Goal: Communication & Community: Participate in discussion

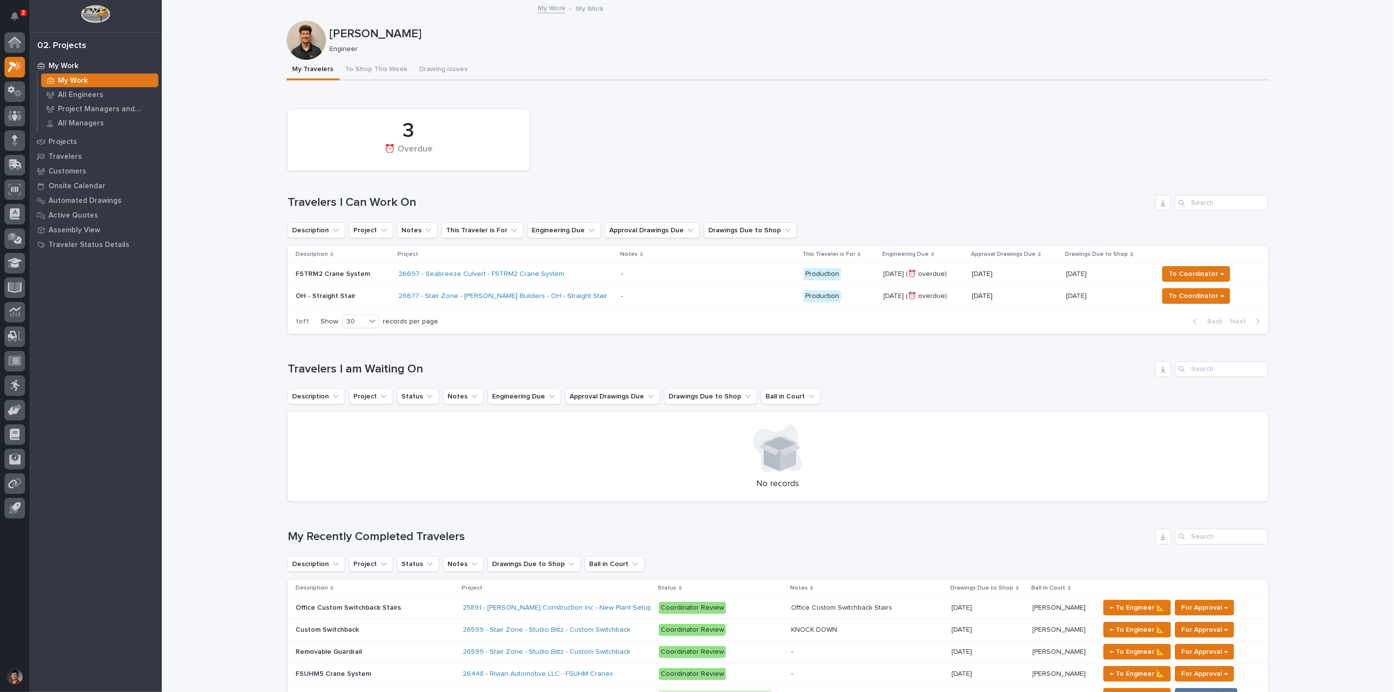
click at [664, 167] on div "3 ⏰ Overdue" at bounding box center [778, 139] width 990 height 71
click at [349, 294] on p "OH - Straight Stair" at bounding box center [343, 296] width 95 height 8
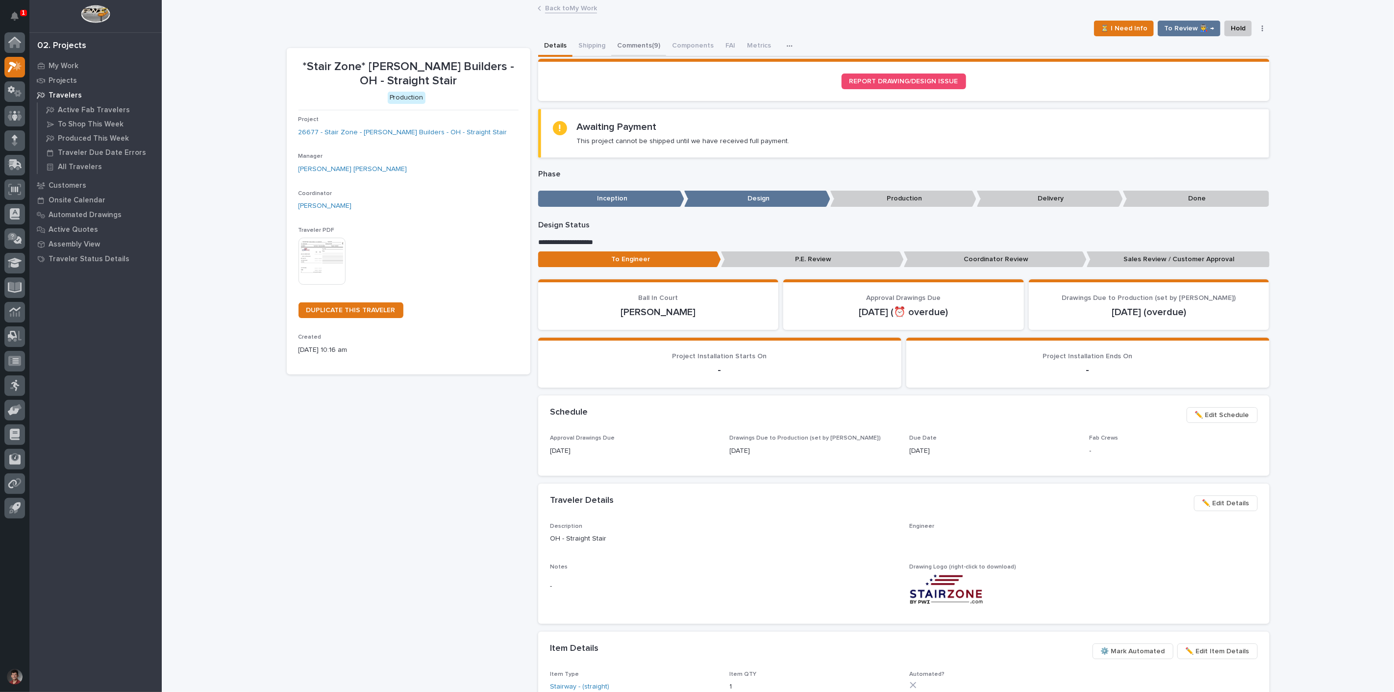
click at [630, 43] on button "Comments (9)" at bounding box center [638, 46] width 55 height 21
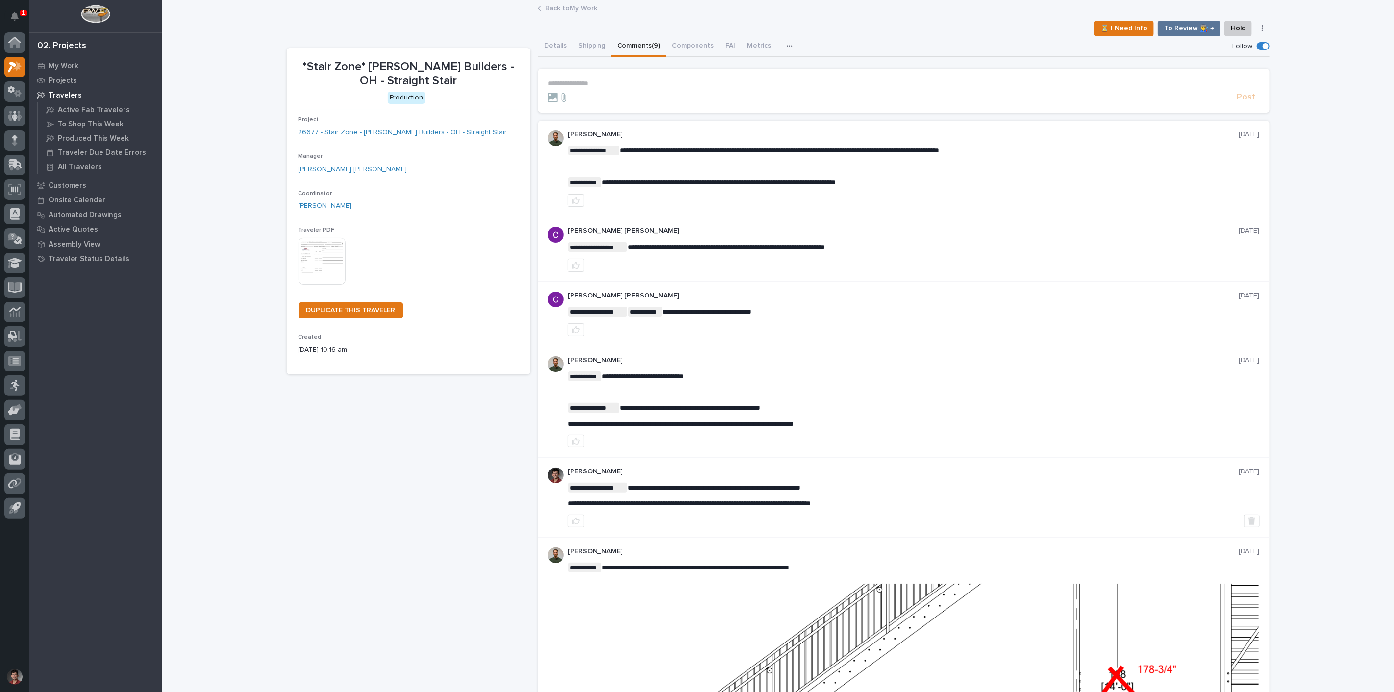
click at [591, 82] on p "**********" at bounding box center [904, 83] width 712 height 8
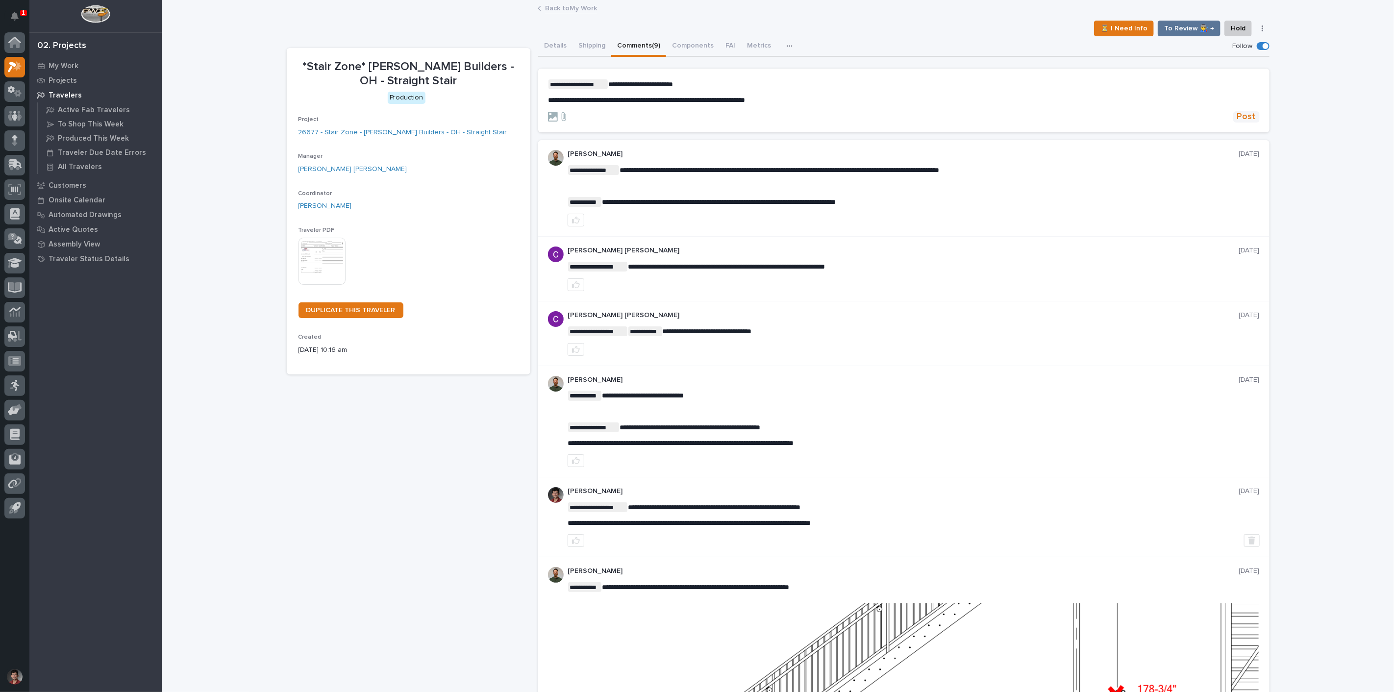
click at [1244, 111] on span "Post" at bounding box center [1246, 116] width 19 height 11
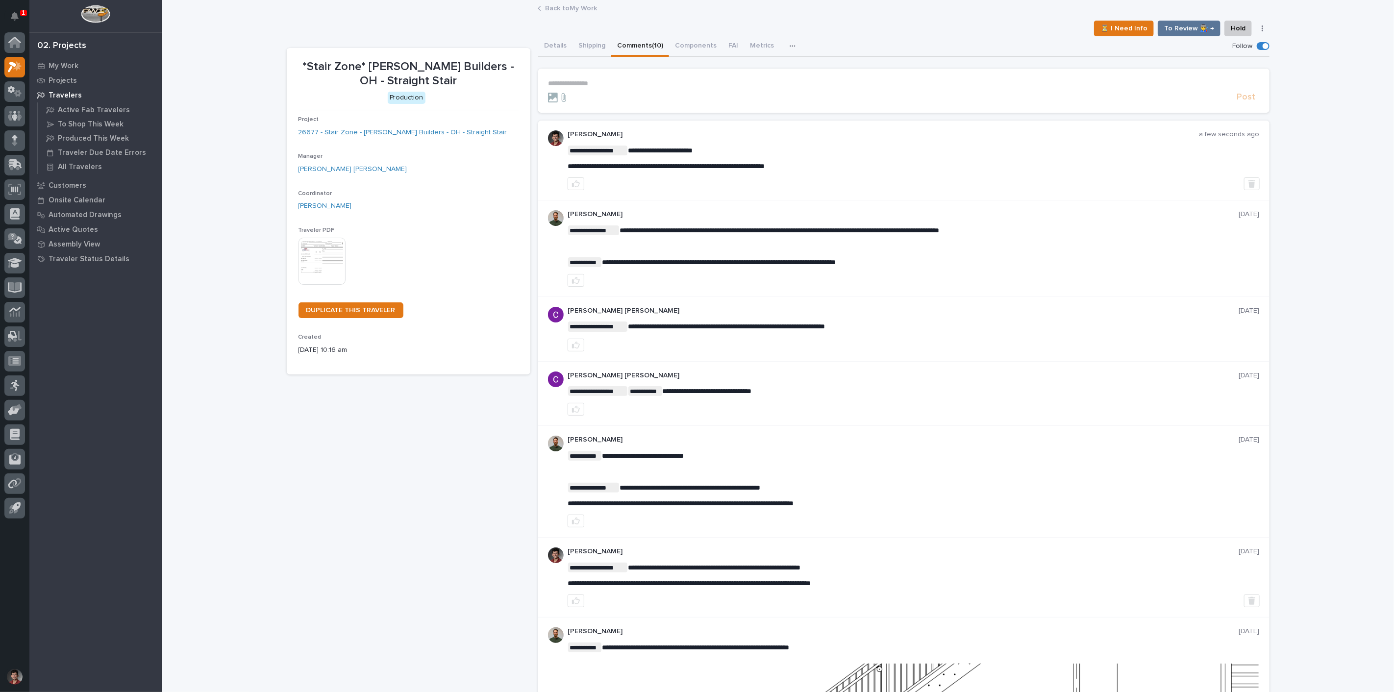
click at [567, 6] on link "Back to My Work" at bounding box center [571, 7] width 52 height 11
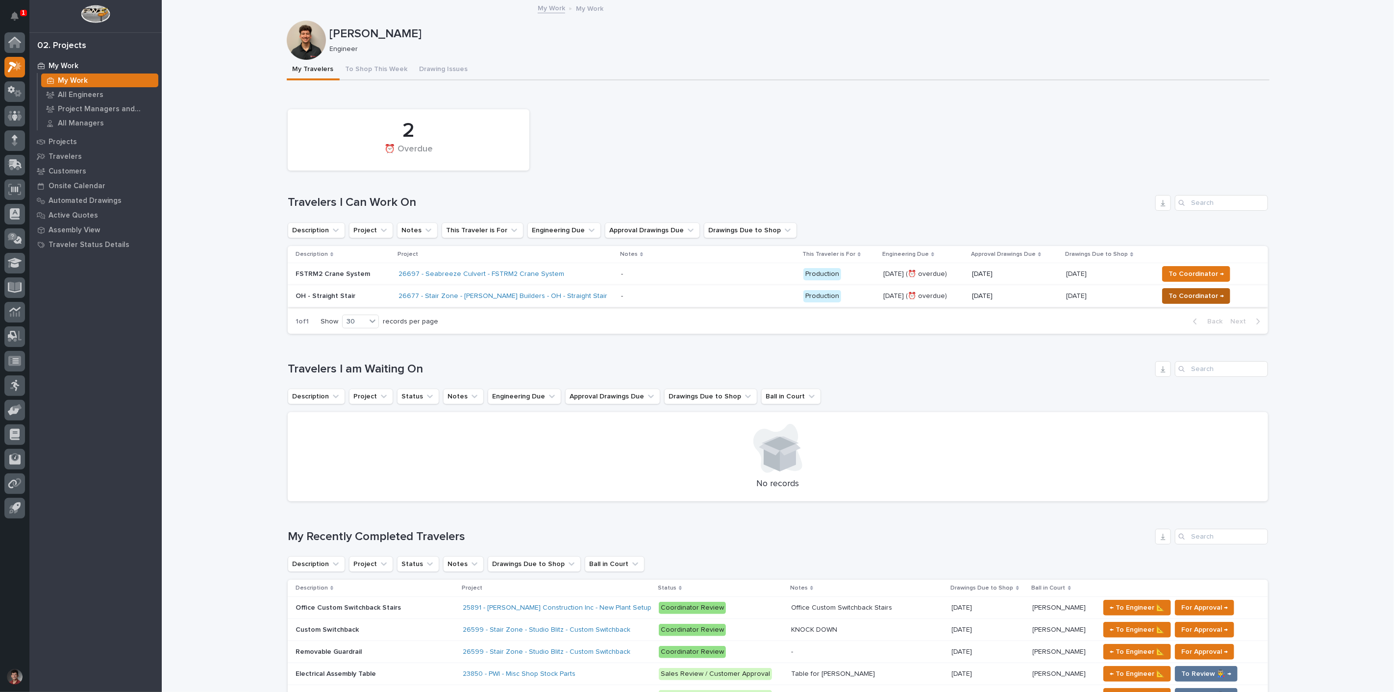
click at [1217, 295] on span "To Coordinator →" at bounding box center [1196, 296] width 55 height 12
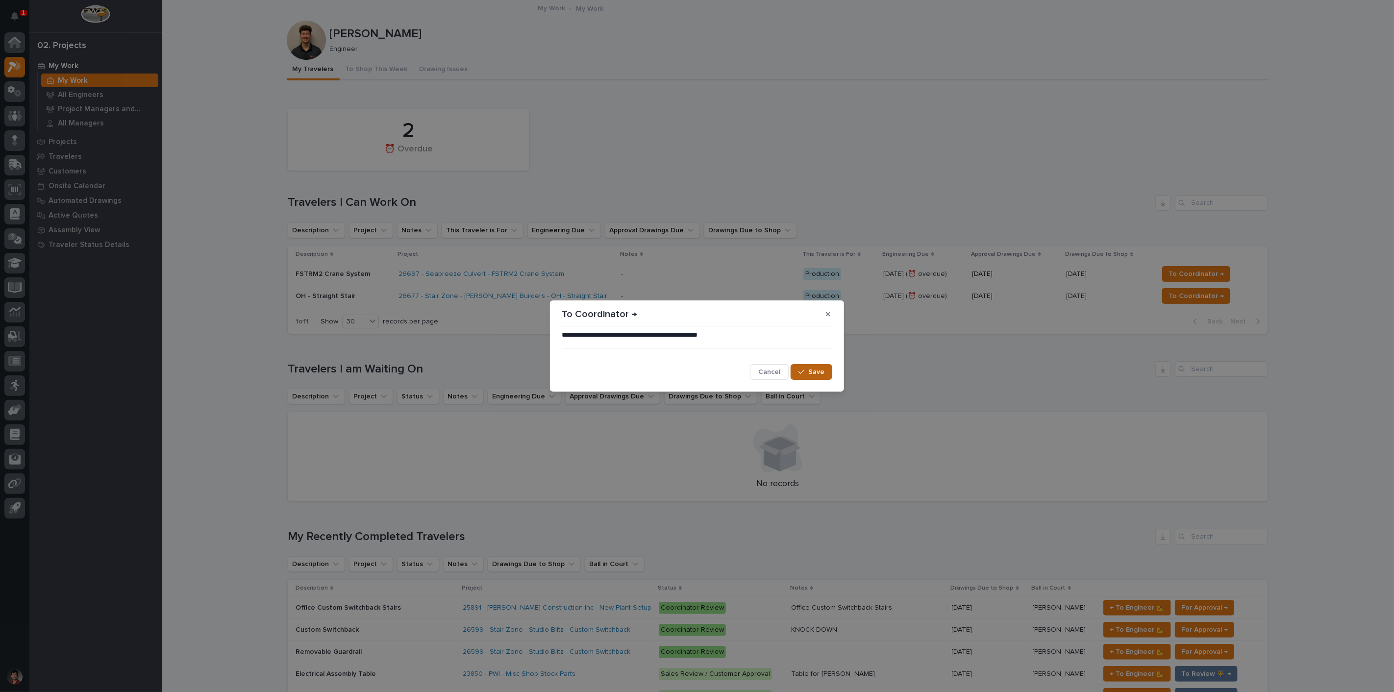
click at [820, 374] on span "Save" at bounding box center [816, 372] width 16 height 9
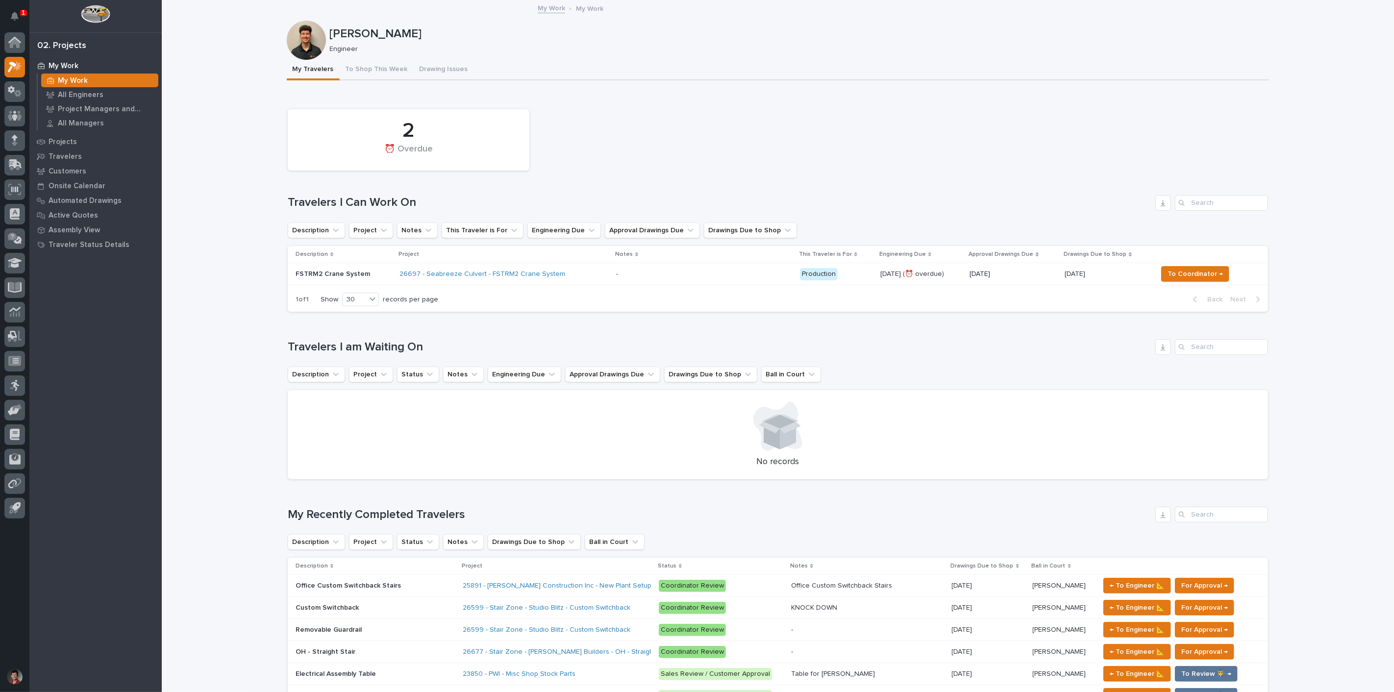
drag, startPoint x: 5, startPoint y: 15, endPoint x: 18, endPoint y: 0, distance: 19.5
click at [5, 15] on button "Notifications" at bounding box center [14, 16] width 21 height 21
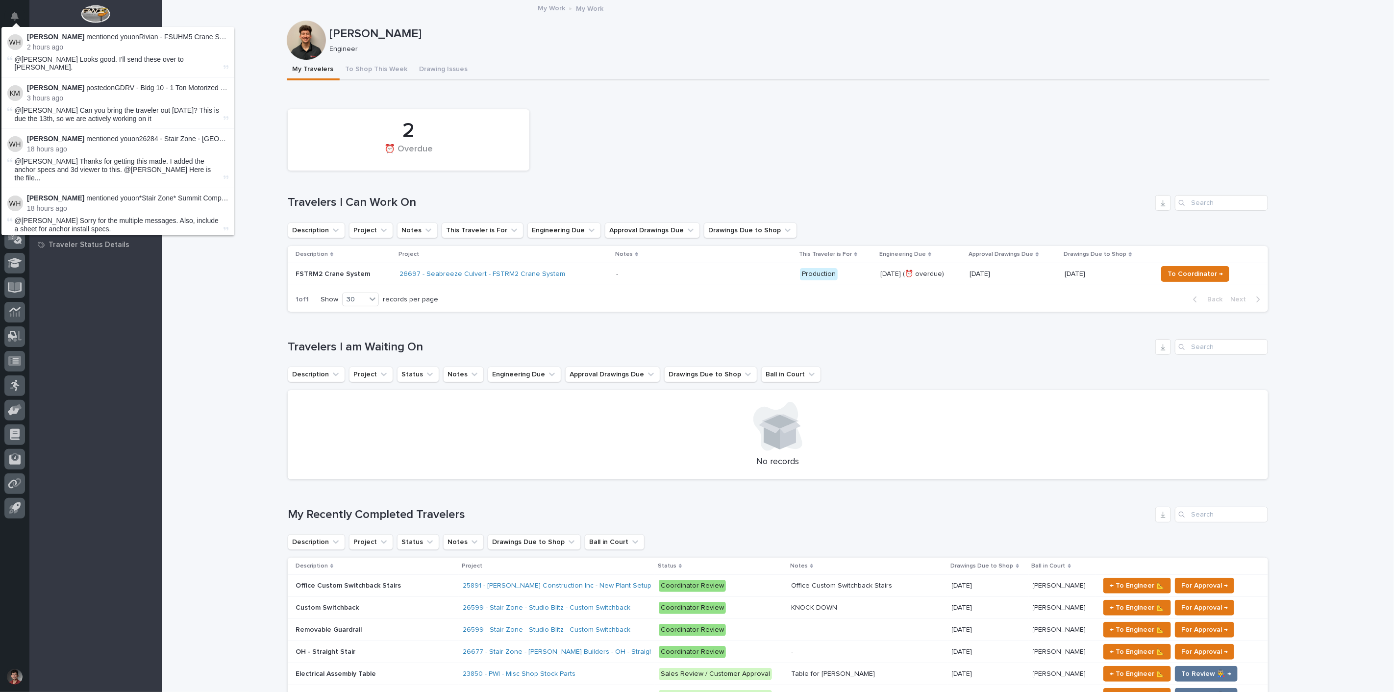
click at [81, 327] on div "My Work My Work All Engineers Project Managers and Engineers All Managers Proje…" at bounding box center [95, 375] width 132 height 634
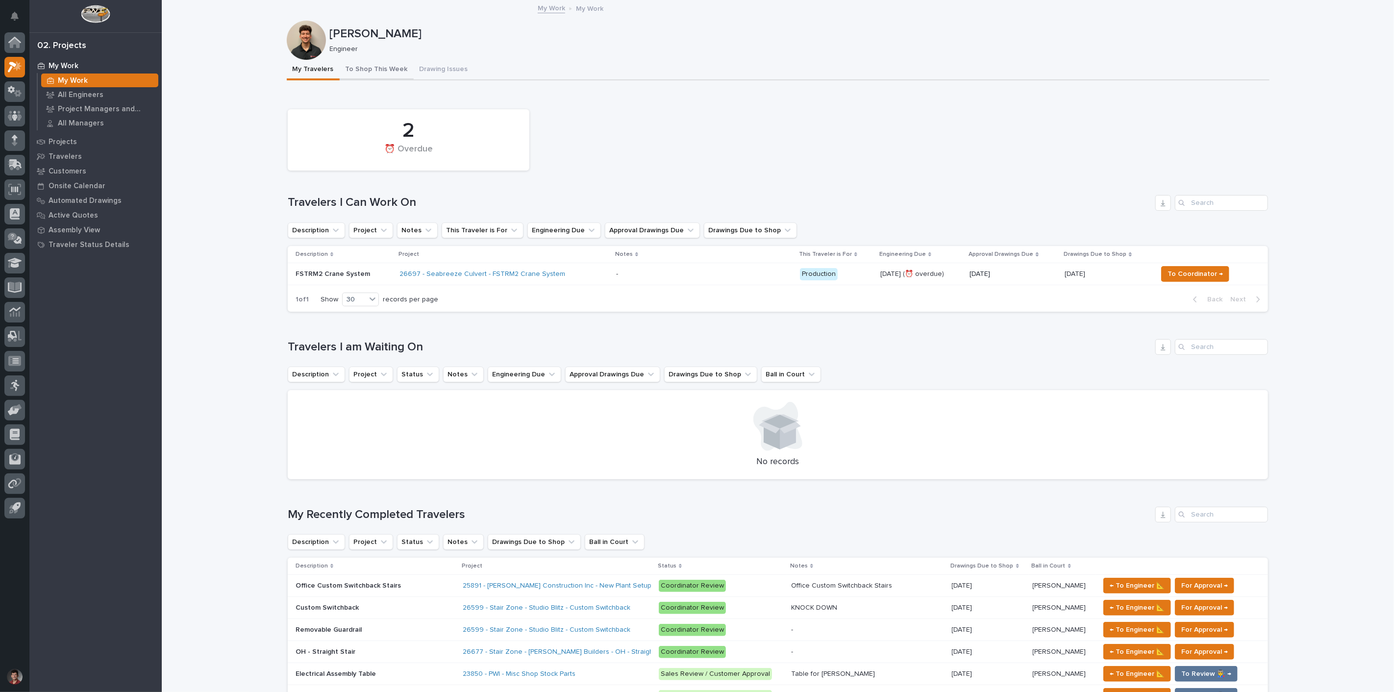
click at [386, 66] on button "To Shop This Week" at bounding box center [377, 70] width 74 height 21
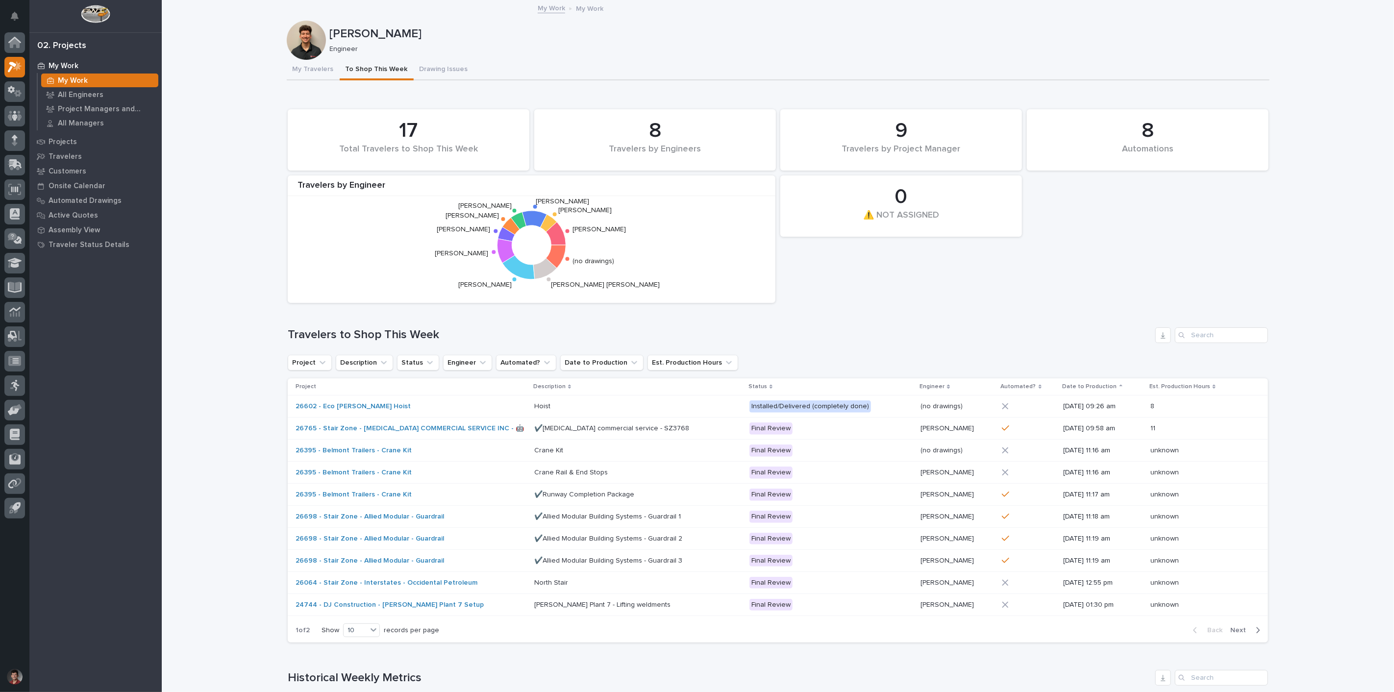
click at [71, 69] on p "My Work" at bounding box center [64, 66] width 30 height 9
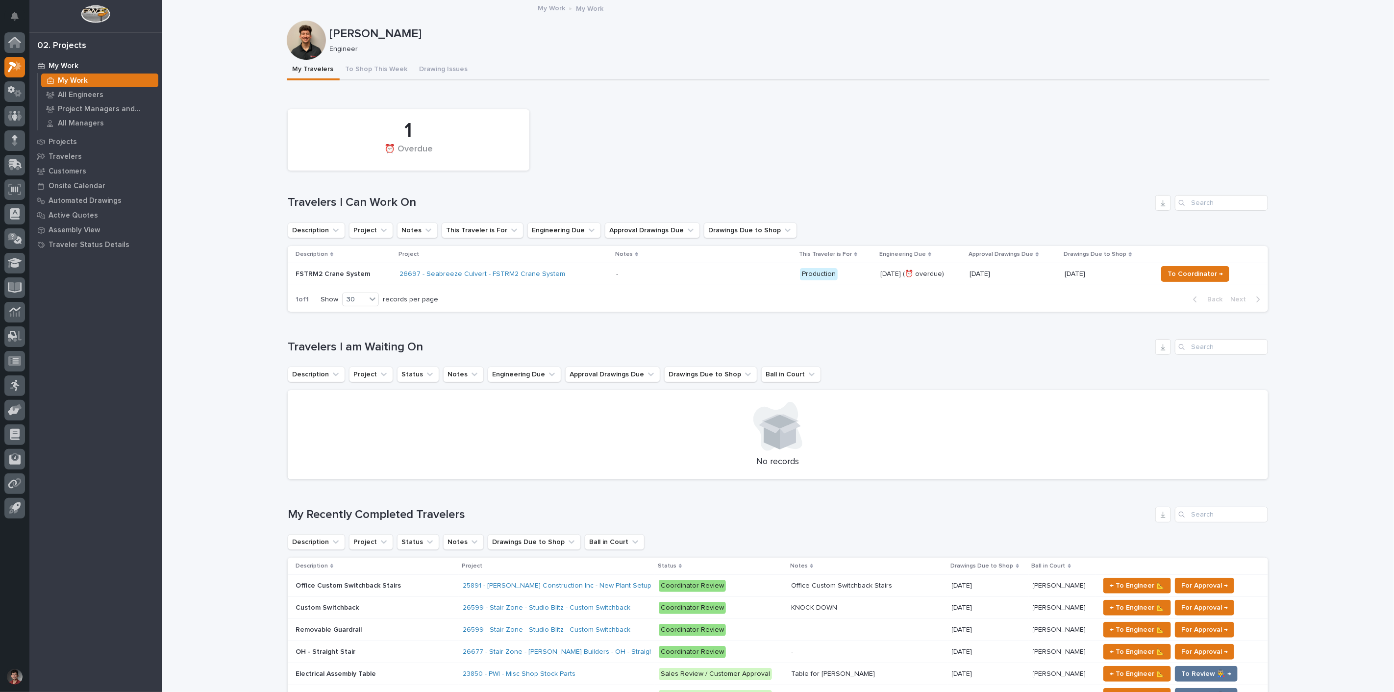
click at [562, 277] on div "26697 - Seabreeze Culvert - FSTRM2 Crane System" at bounding box center [504, 274] width 209 height 16
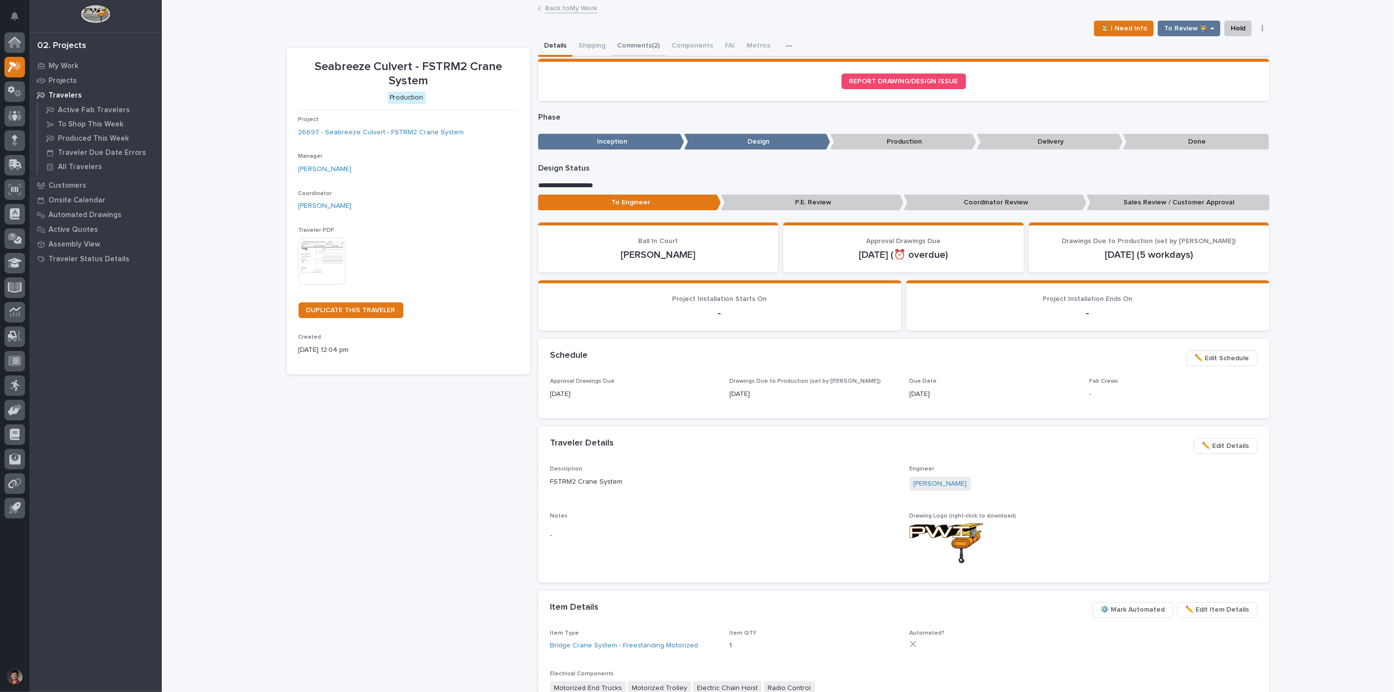
click at [633, 45] on button "Comments (2)" at bounding box center [638, 46] width 54 height 21
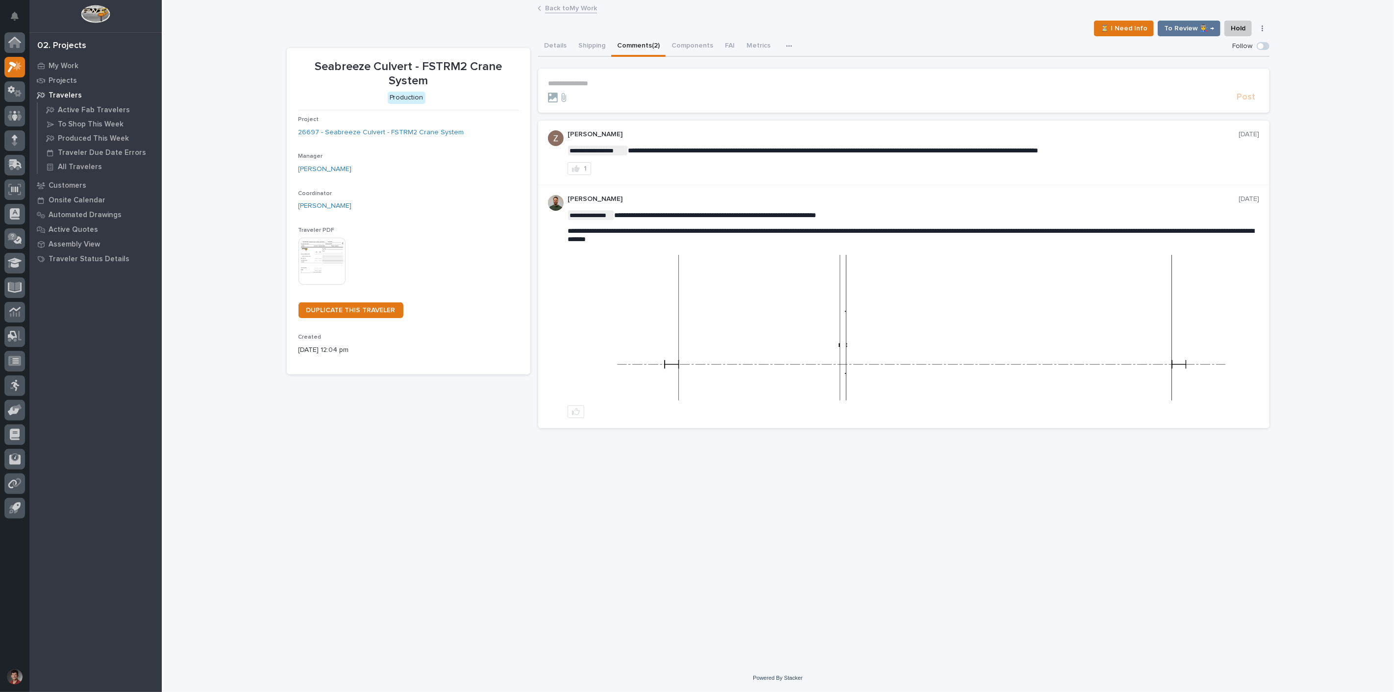
click at [582, 79] on p "**********" at bounding box center [904, 83] width 712 height 8
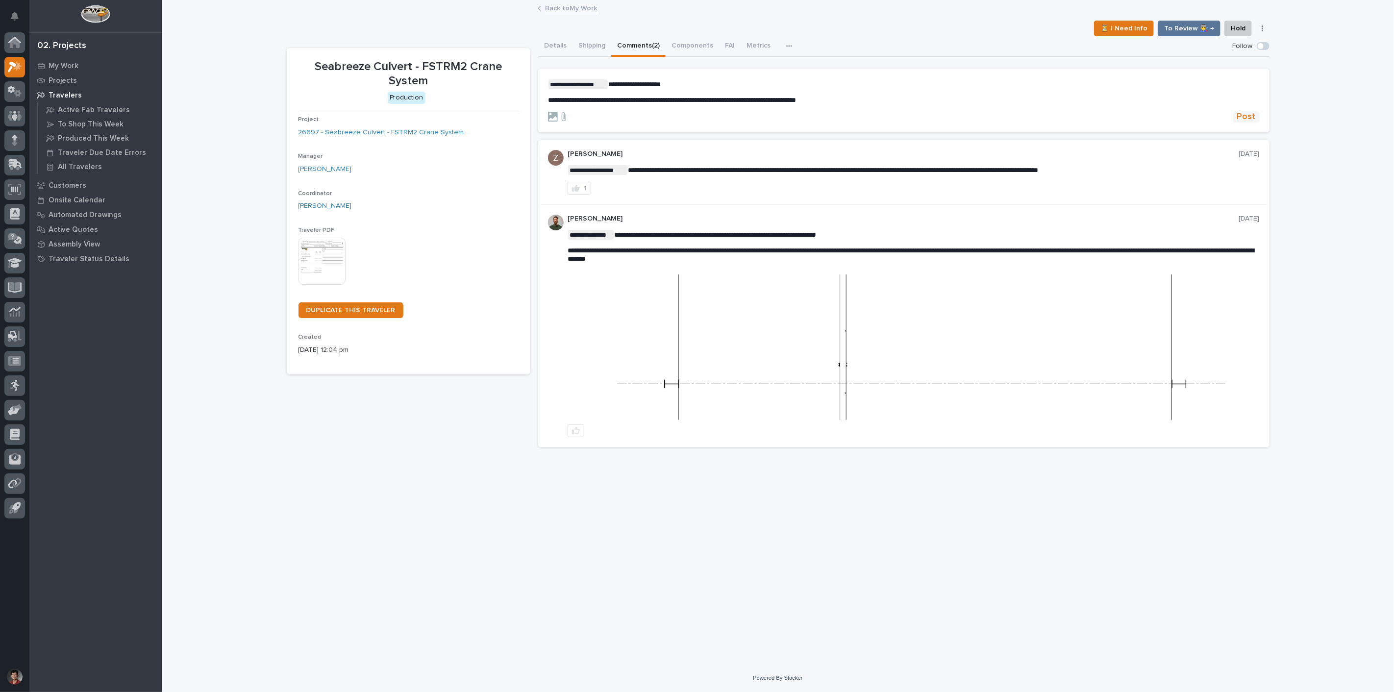
click at [1253, 117] on span "Post" at bounding box center [1246, 116] width 19 height 11
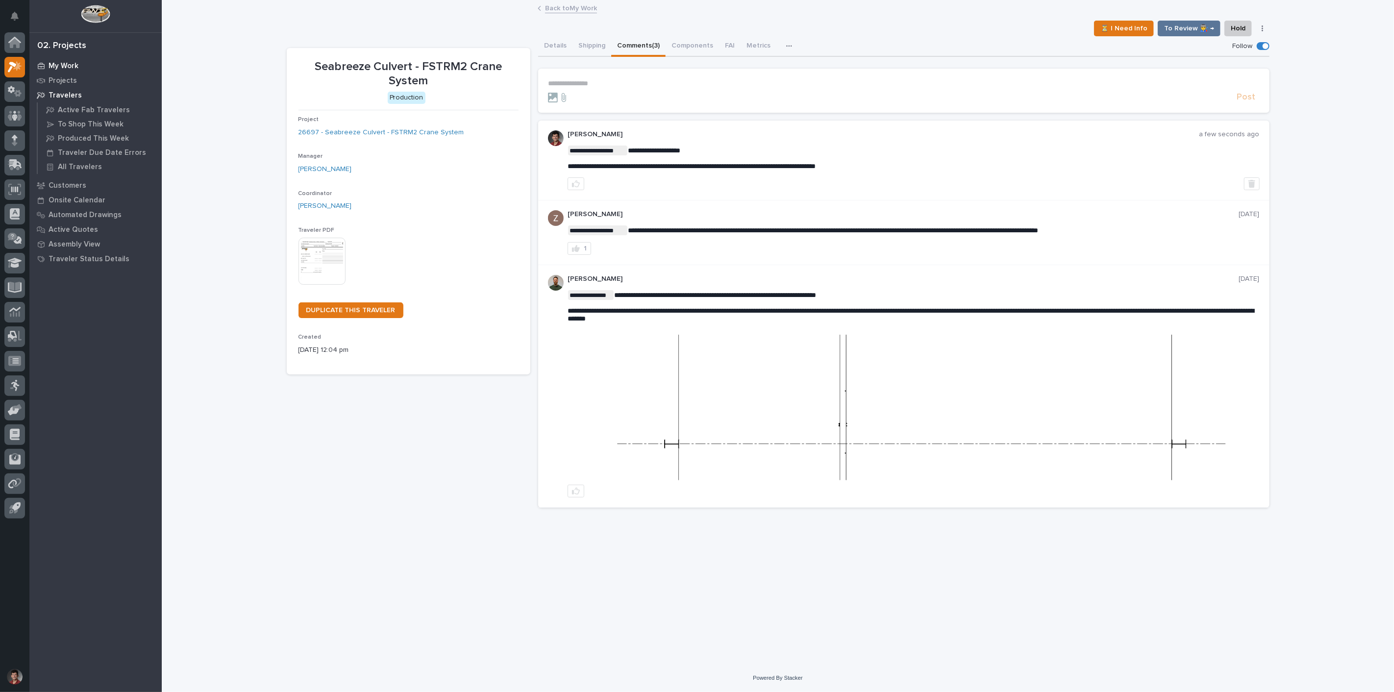
click at [60, 60] on div "My Work" at bounding box center [95, 66] width 127 height 14
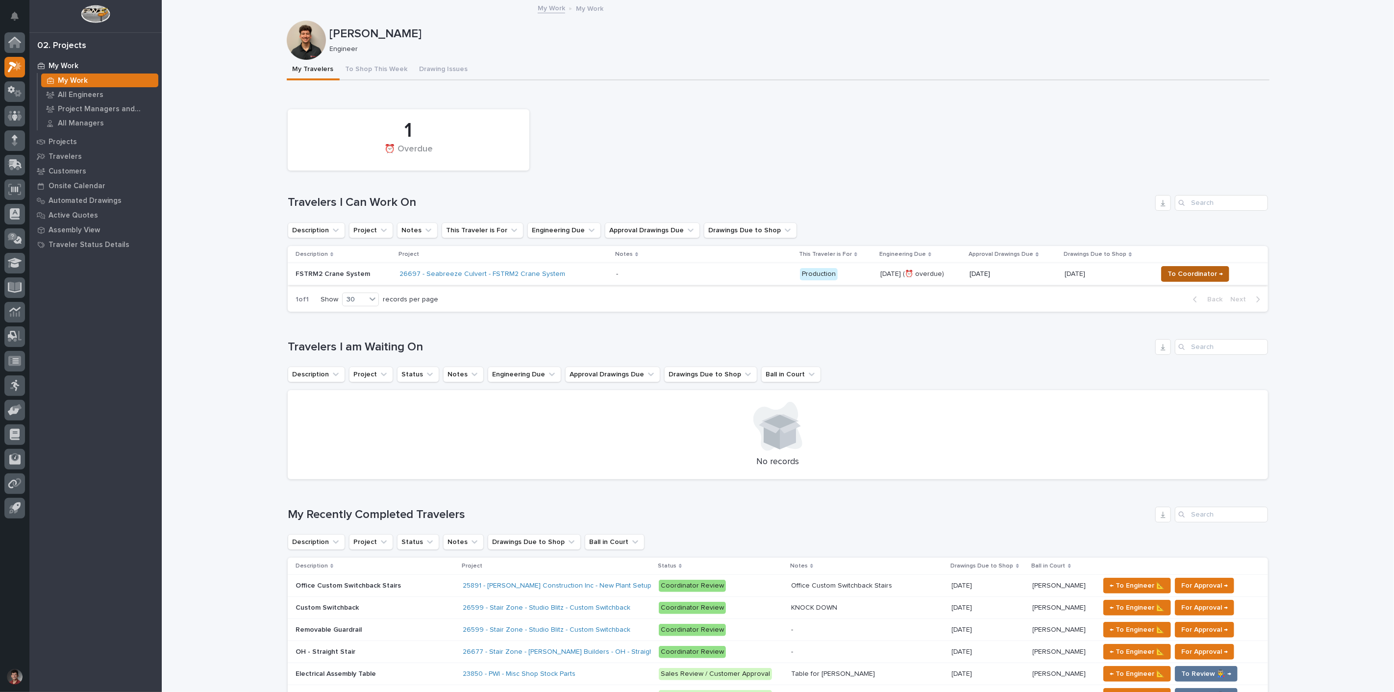
click at [1173, 269] on span "To Coordinator →" at bounding box center [1195, 274] width 55 height 12
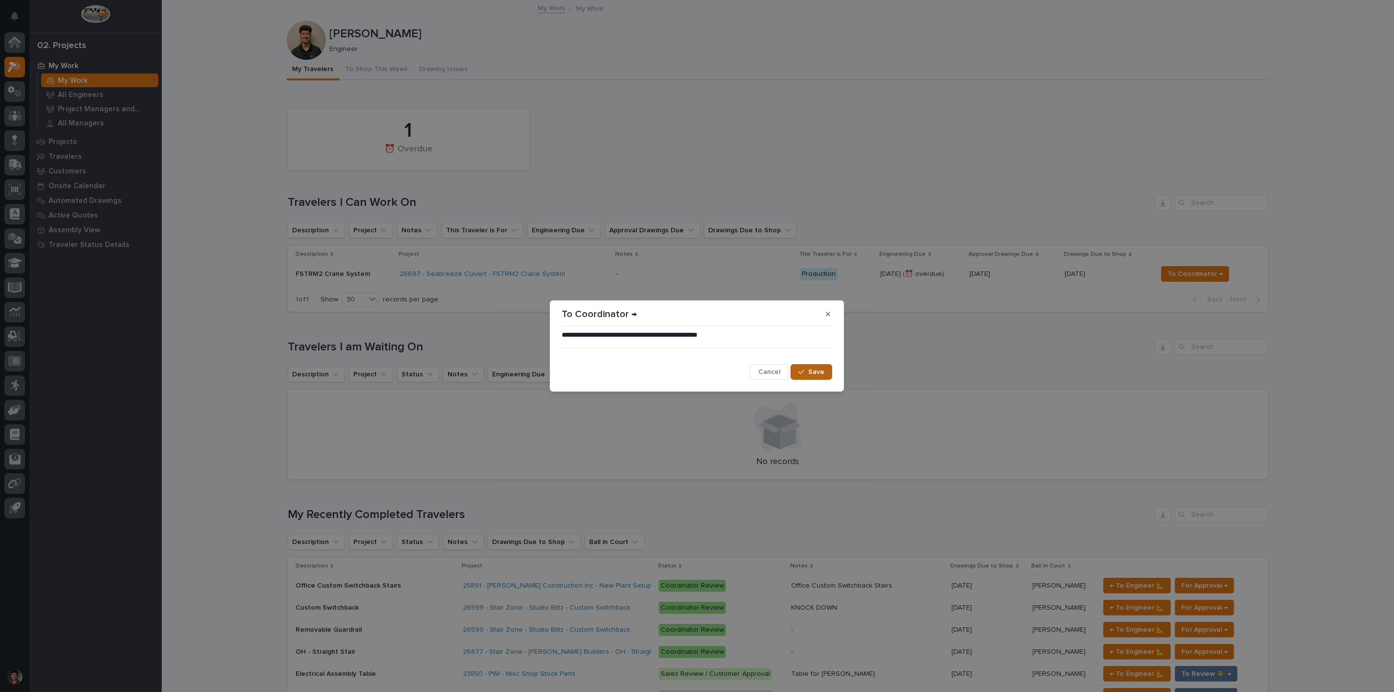
click at [819, 374] on span "Save" at bounding box center [816, 372] width 16 height 9
